Goal: Task Accomplishment & Management: Use online tool/utility

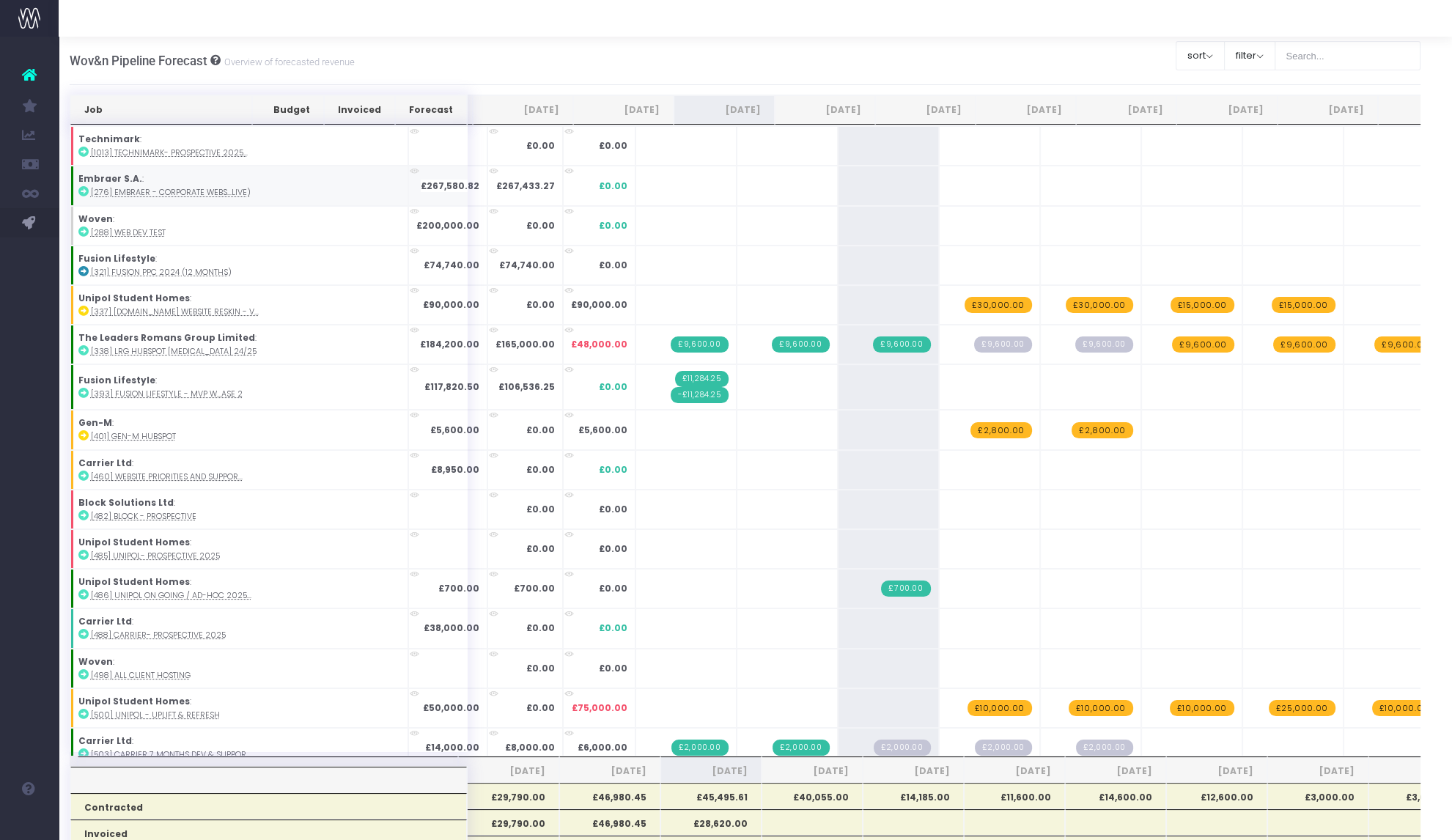
scroll to position [0, 10]
click at [1371, 62] on input "text" at bounding box center [1348, 55] width 146 height 29
type input "embr"
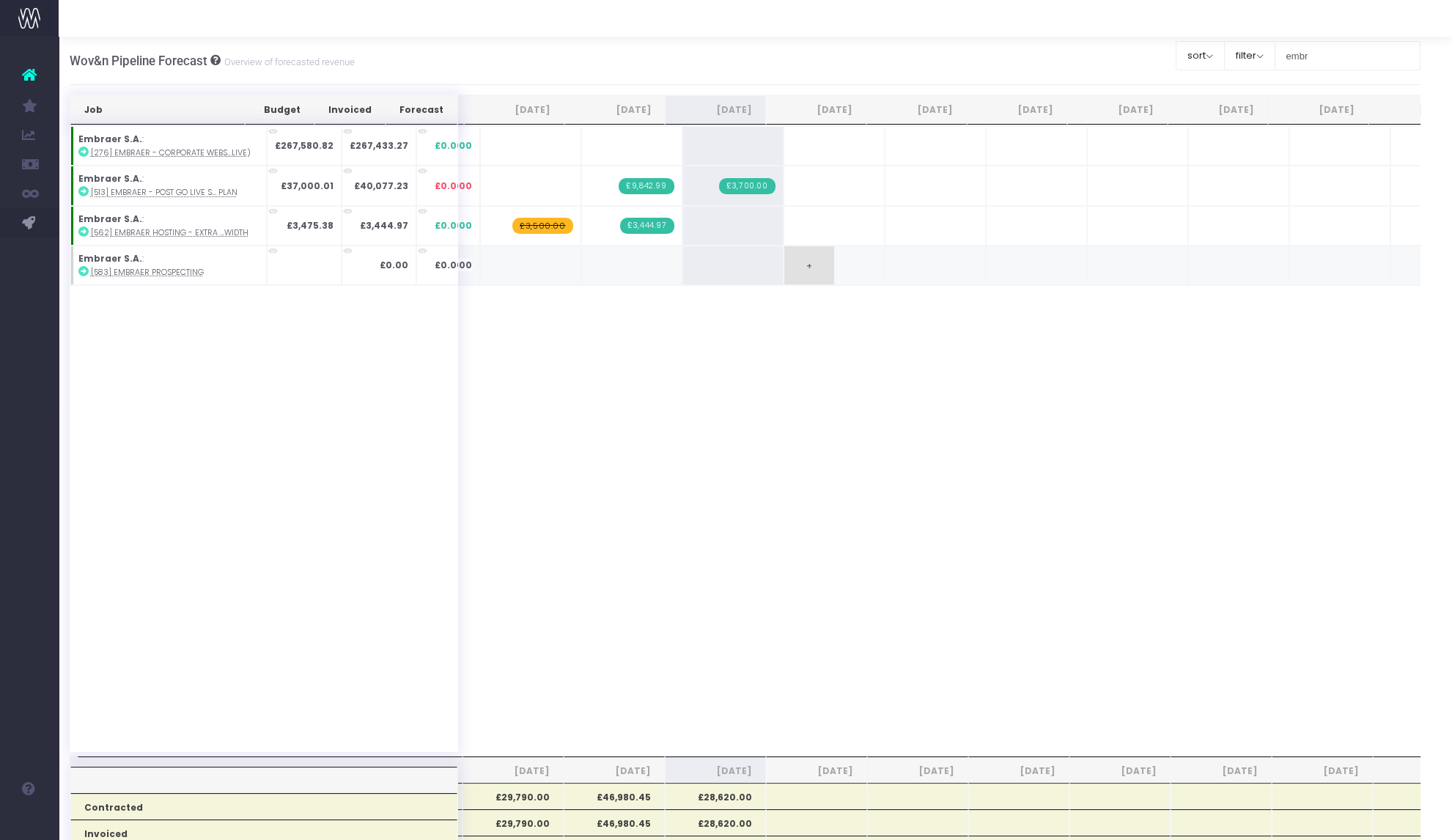
click at [791, 262] on span "+" at bounding box center [809, 265] width 50 height 38
type input "6000"
click at [791, 263] on input "6000" at bounding box center [834, 267] width 85 height 29
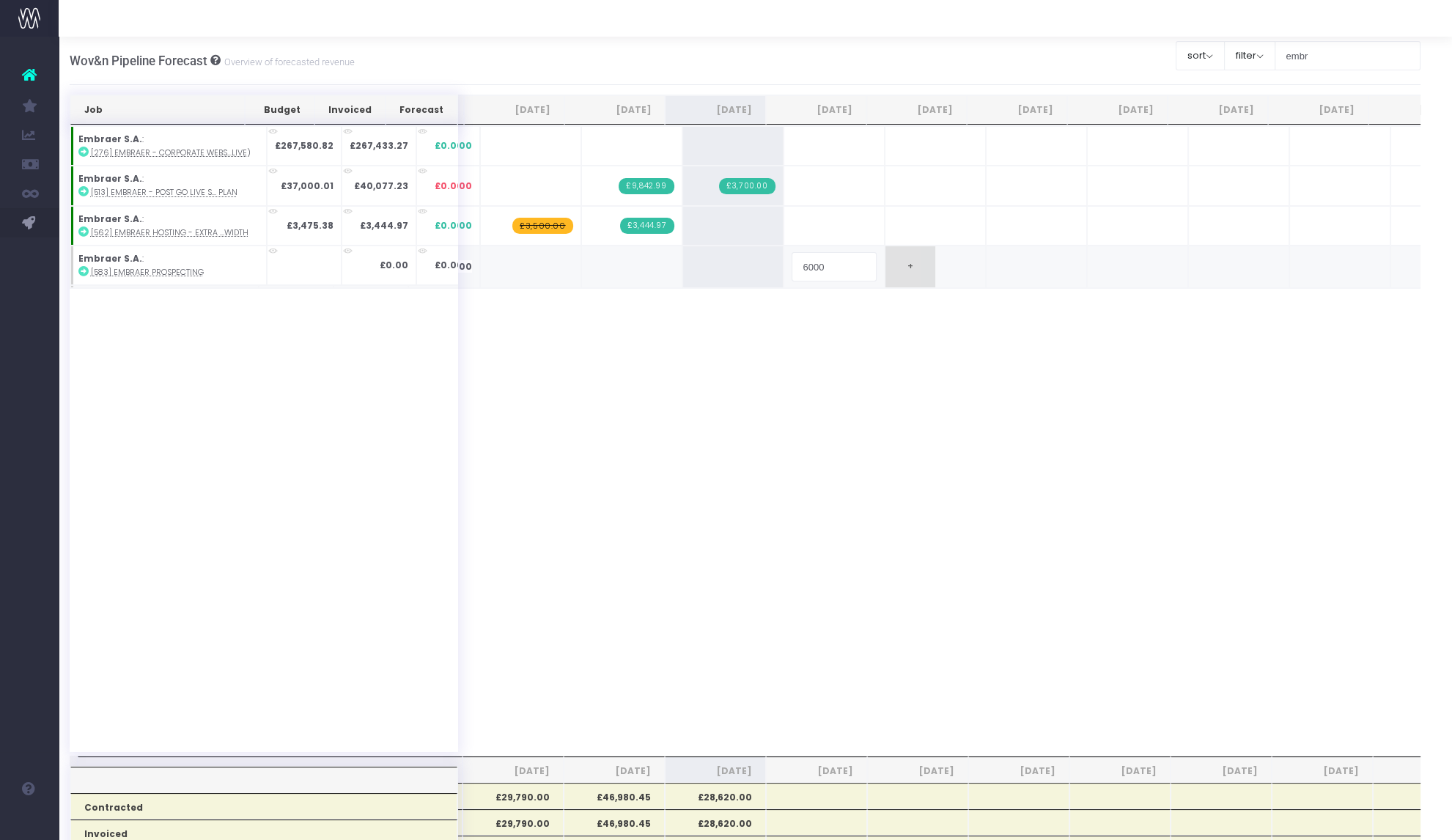
click at [886, 269] on span "+" at bounding box center [910, 265] width 50 height 38
type input "6000"
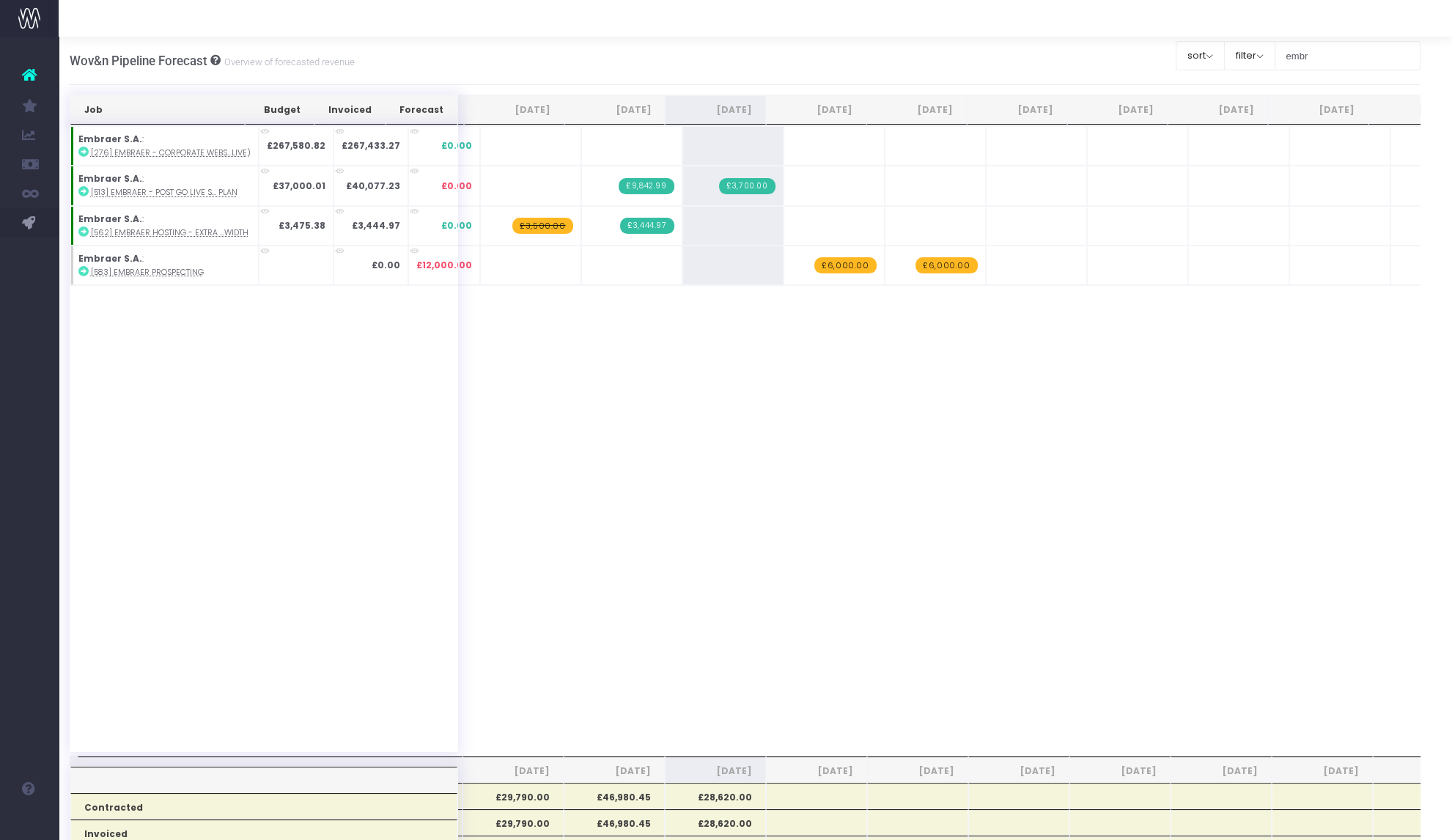
click at [0, 0] on span "+" at bounding box center [0, 0] width 0 height 0
type input "6000"
click at [0, 0] on span "+" at bounding box center [0, 0] width 0 height 0
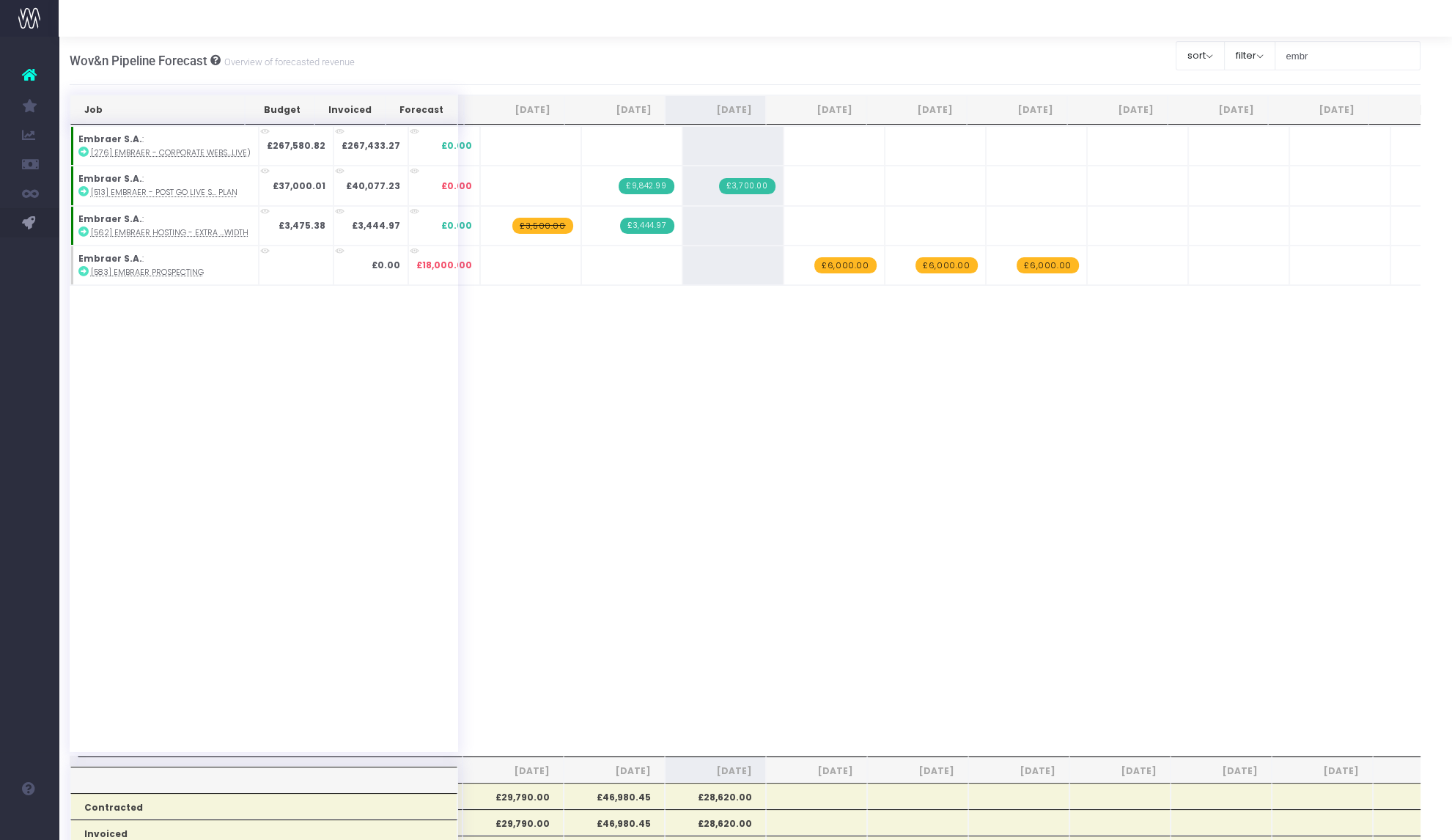
click at [0, 0] on span "+" at bounding box center [0, 0] width 0 height 0
type input "6000"
click at [800, 282] on span "+" at bounding box center [810, 265] width 50 height 38
click at [785, 270] on span "+" at bounding box center [810, 265] width 50 height 38
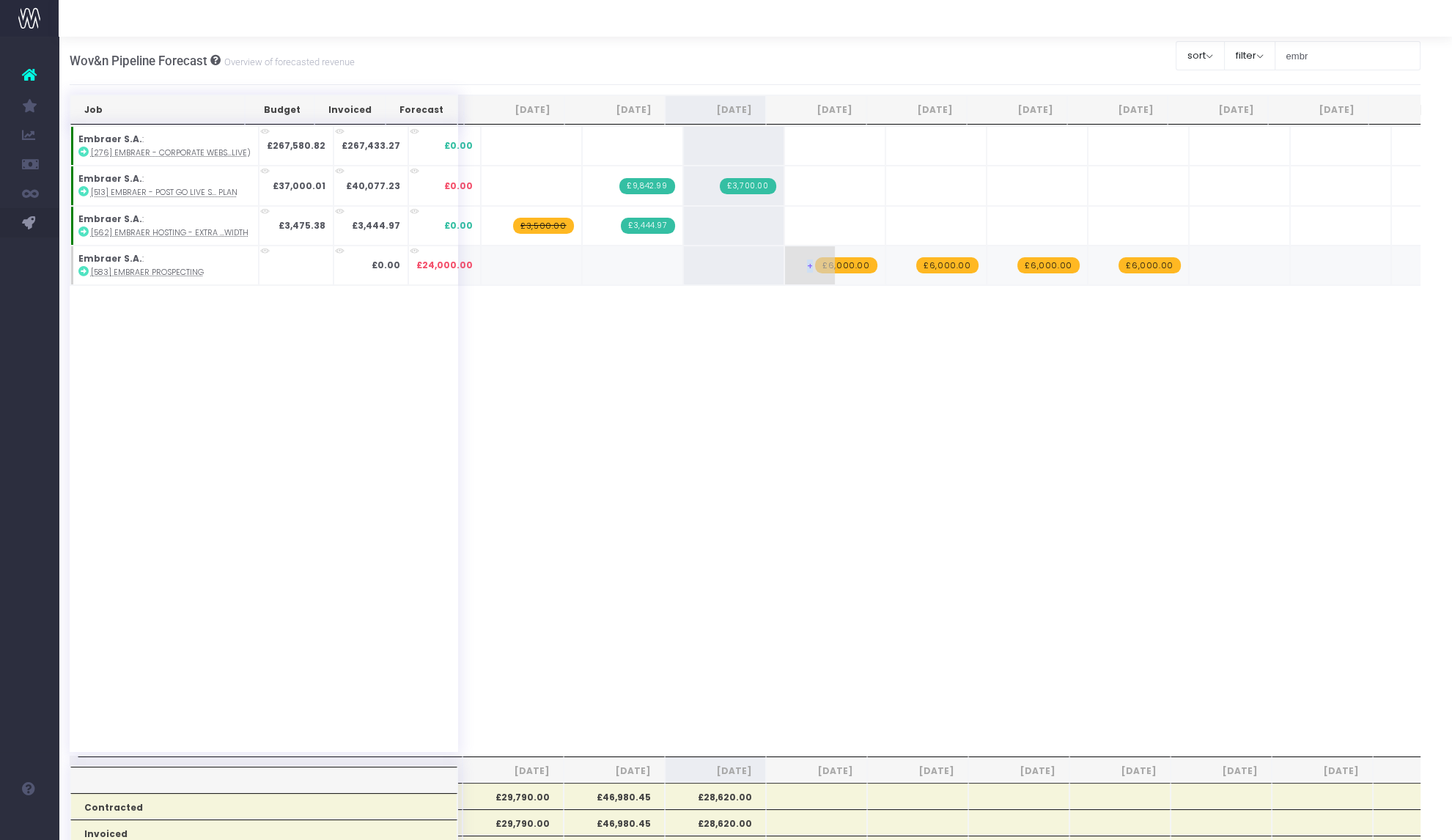
click at [785, 270] on span "+" at bounding box center [810, 265] width 50 height 38
type input "1"
type input "8000"
click at [890, 282] on span "+" at bounding box center [910, 268] width 50 height 44
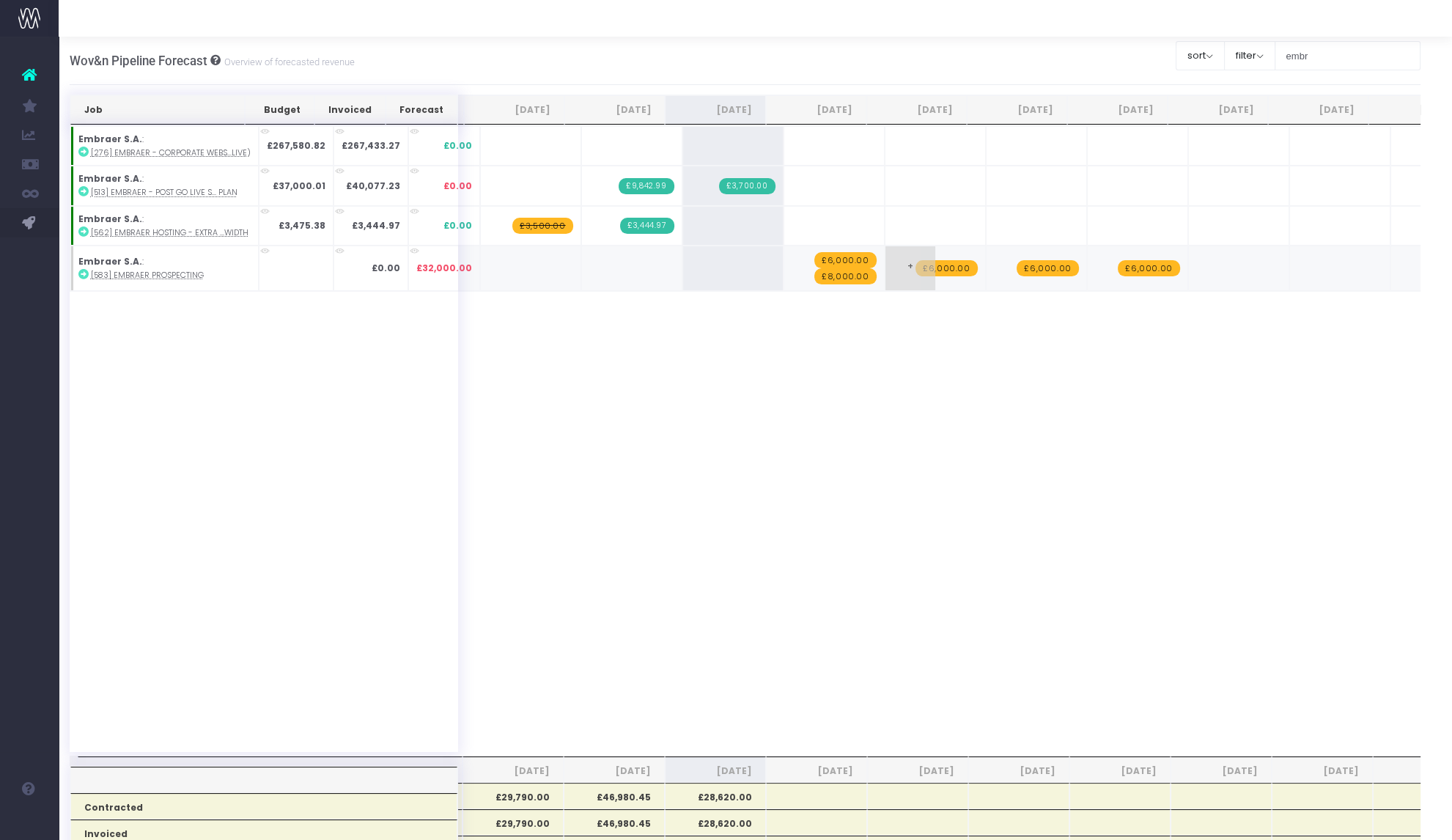
click at [890, 282] on span "+" at bounding box center [910, 268] width 50 height 44
type input "8000"
click at [991, 271] on span "+" at bounding box center [1013, 268] width 50 height 44
type input "8000"
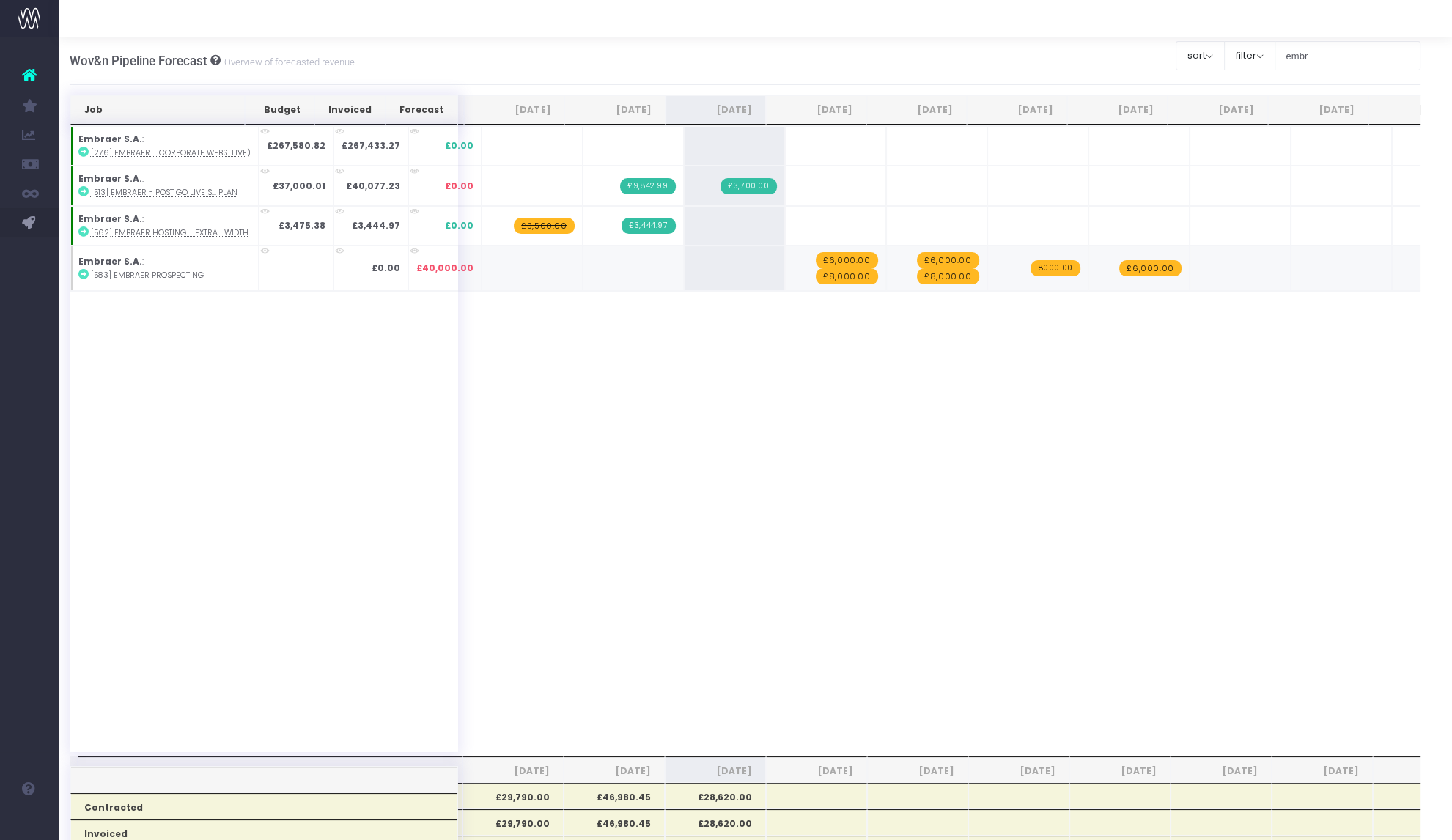
click at [1089, 273] on span "+" at bounding box center [1113, 268] width 50 height 44
type input "8000"
